Goal: Transaction & Acquisition: Book appointment/travel/reservation

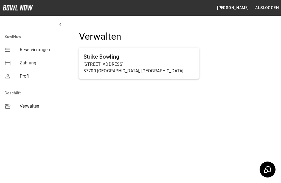
click at [114, 64] on p "[STREET_ADDRESS]" at bounding box center [139, 64] width 111 height 7
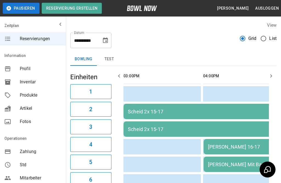
click at [110, 39] on button "Choose date, selected date is 17. Sep. 2025" at bounding box center [105, 40] width 11 height 11
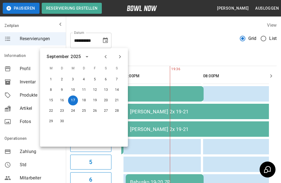
scroll to position [0, 319]
click at [105, 39] on icon "Choose date, selected date is 17. Sep. 2025" at bounding box center [105, 39] width 5 height 5
click at [121, 56] on icon "Next month" at bounding box center [120, 56] width 7 height 7
click at [106, 90] on button "11" at bounding box center [106, 90] width 10 height 10
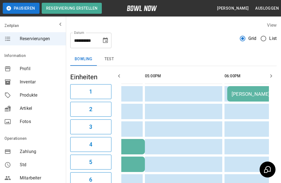
scroll to position [0, 558]
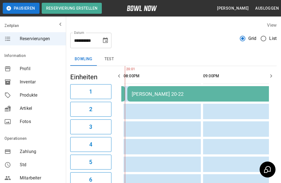
click at [109, 37] on button "Choose date, selected date is 11. Okt. 2025" at bounding box center [105, 40] width 11 height 11
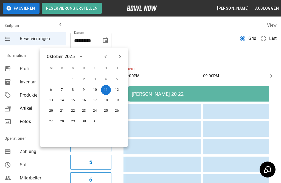
click at [106, 56] on icon "Previous month" at bounding box center [106, 56] width 2 height 3
click at [84, 101] on button "18" at bounding box center [84, 100] width 10 height 10
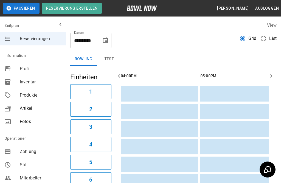
scroll to position [0, 145]
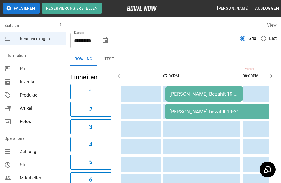
click at [107, 42] on icon "Choose date, selected date is 18. Sep. 2025" at bounding box center [105, 39] width 5 height 5
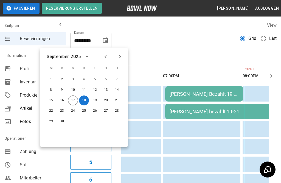
click at [93, 103] on button "19" at bounding box center [95, 100] width 10 height 10
type input "**********"
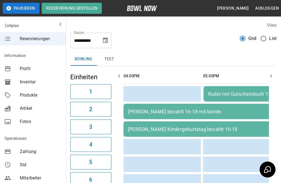
click at [107, 38] on icon "Choose date, selected date is 19. Sep. 2025" at bounding box center [105, 39] width 5 height 5
